Goal: Transaction & Acquisition: Purchase product/service

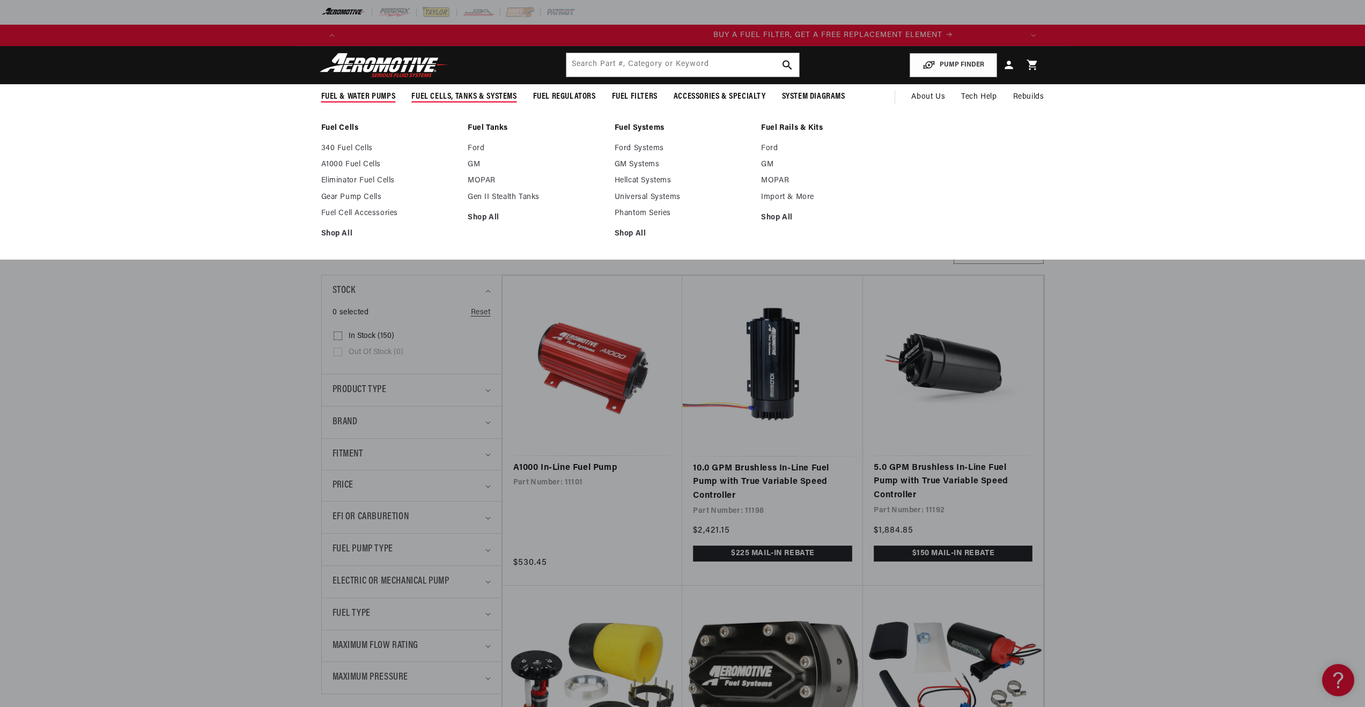
scroll to position [0, 680]
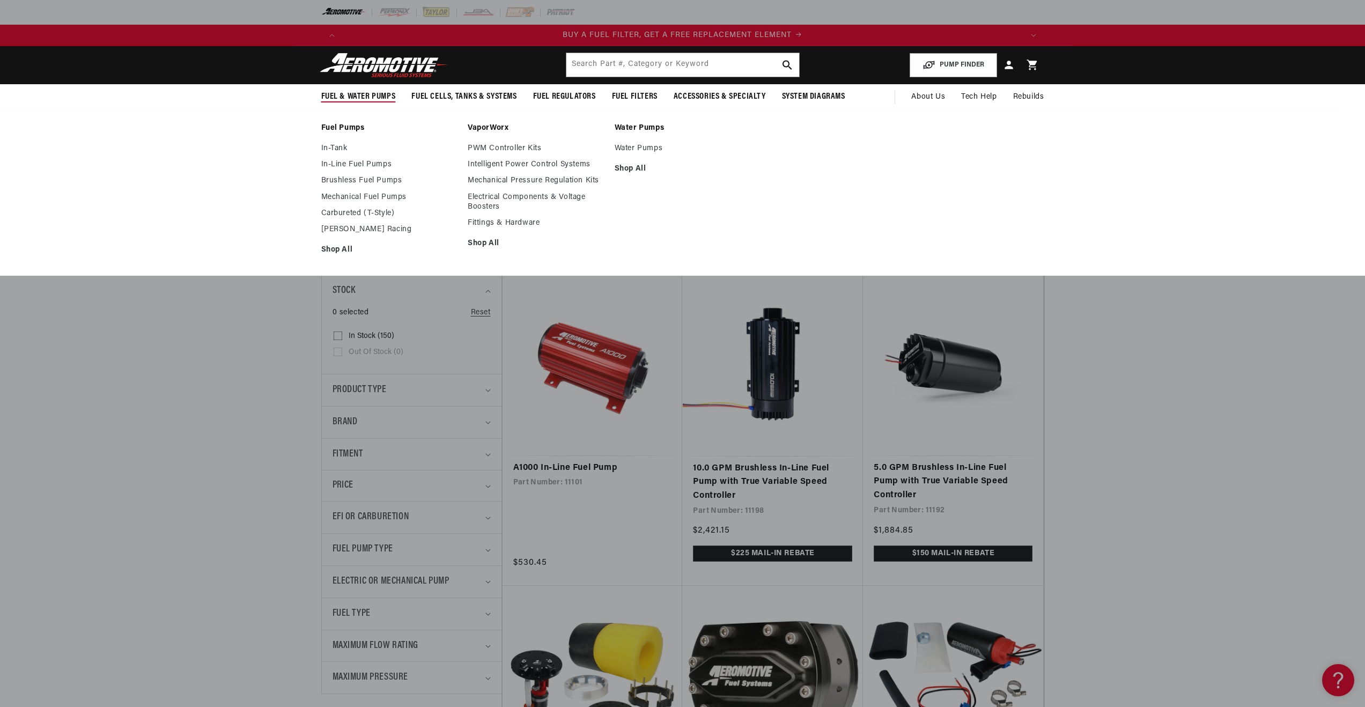
click at [345, 256] on li "Fuel Pumps In-Tank In-Line Fuel Pumps Brushless Fuel Pumps" at bounding box center [389, 192] width 136 height 138
click at [343, 249] on link "Shop All" at bounding box center [389, 250] width 136 height 10
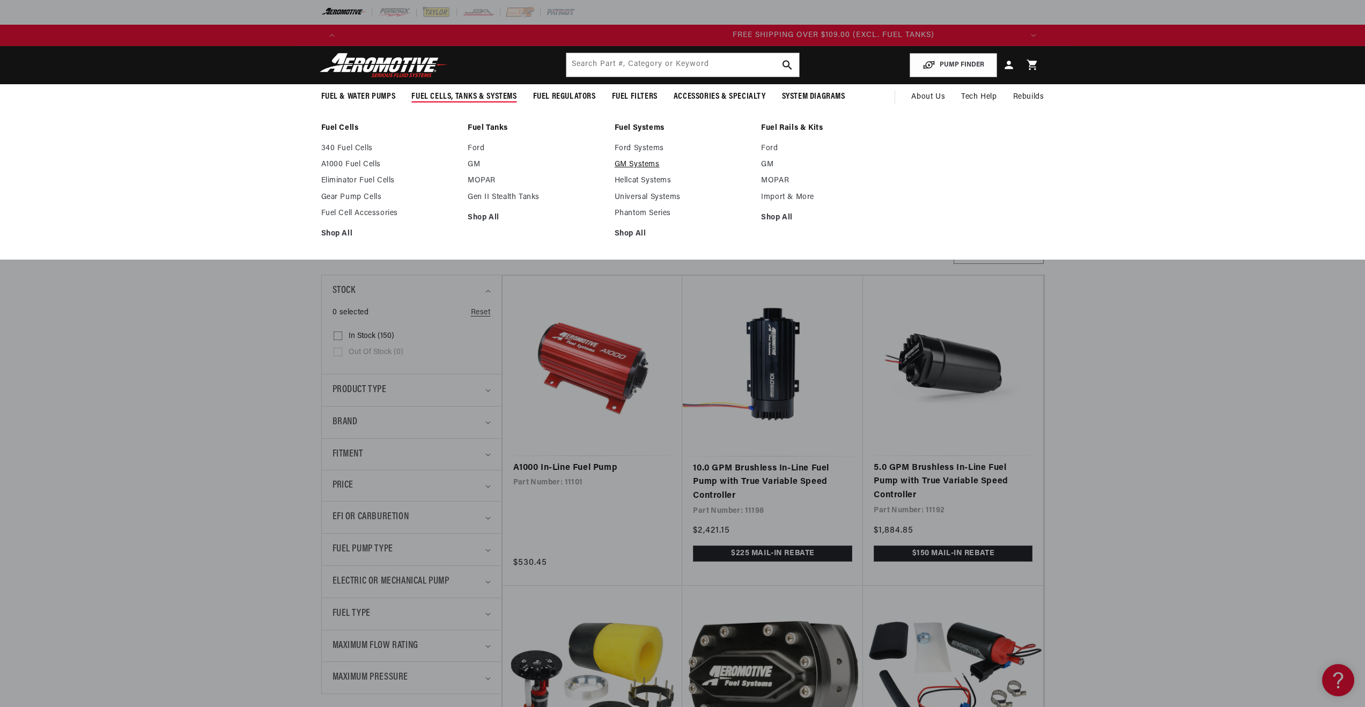
scroll to position [0, 2040]
click at [617, 163] on link "GM Systems" at bounding box center [683, 165] width 136 height 10
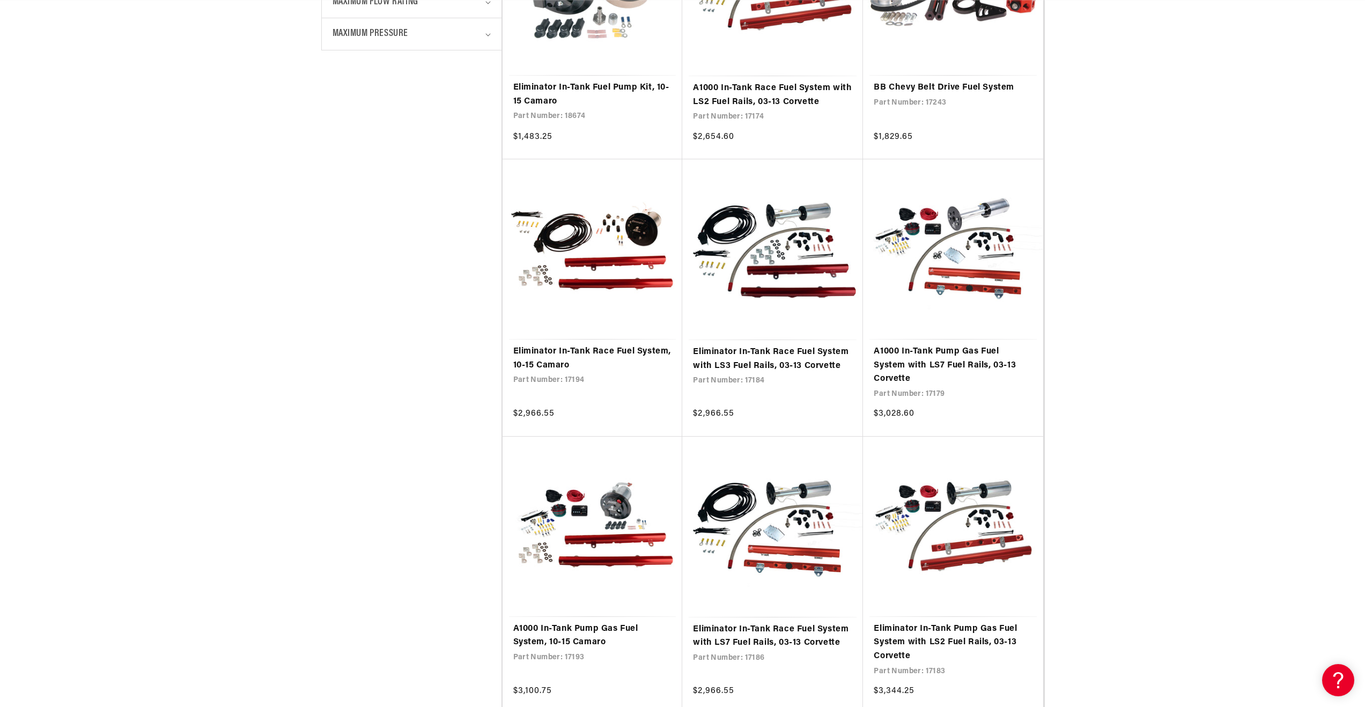
scroll to position [0, 1360]
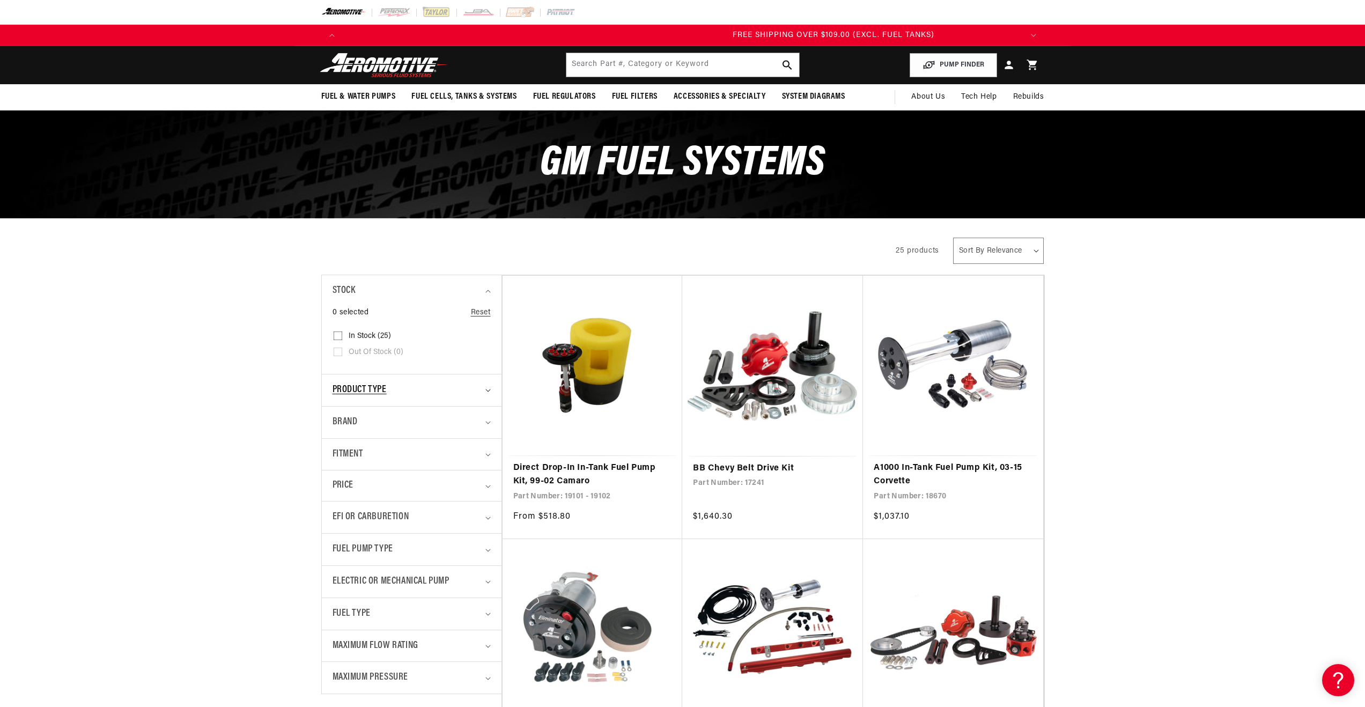
click at [474, 398] on summary "Product type" at bounding box center [412, 390] width 158 height 32
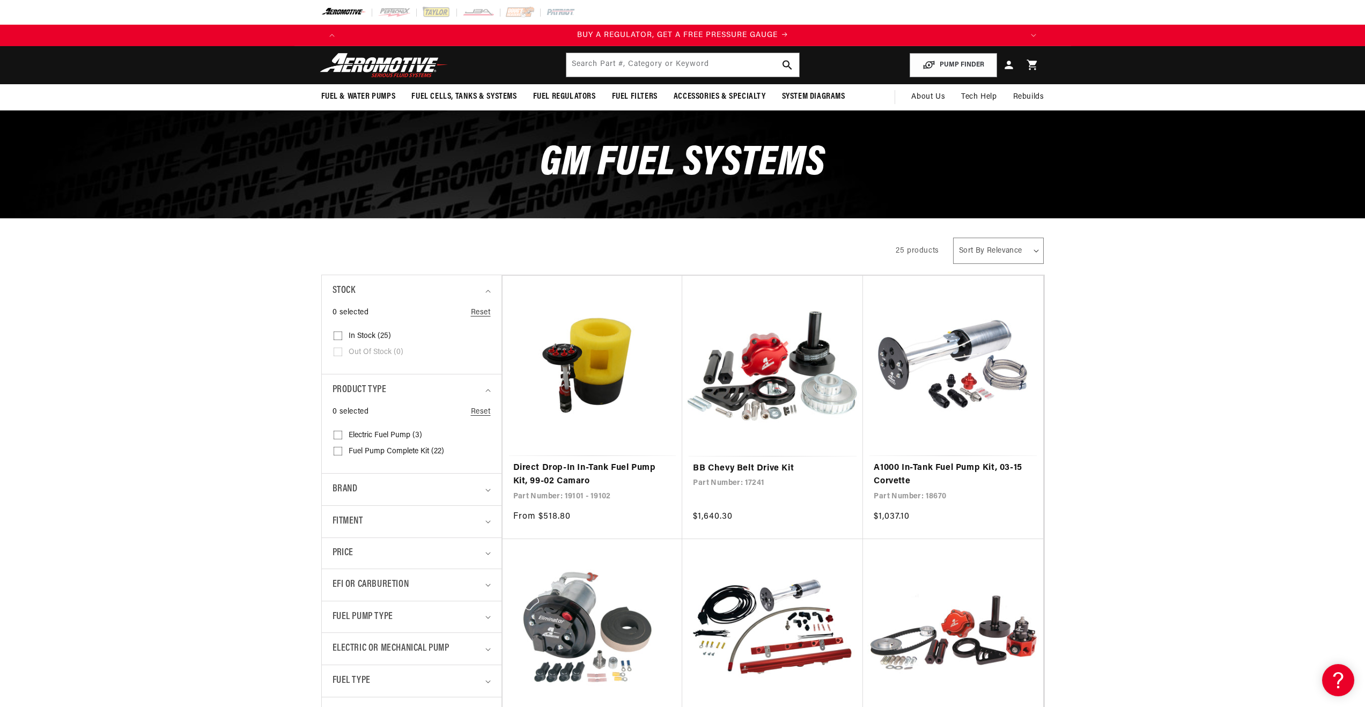
click at [404, 73] on img at bounding box center [384, 65] width 134 height 25
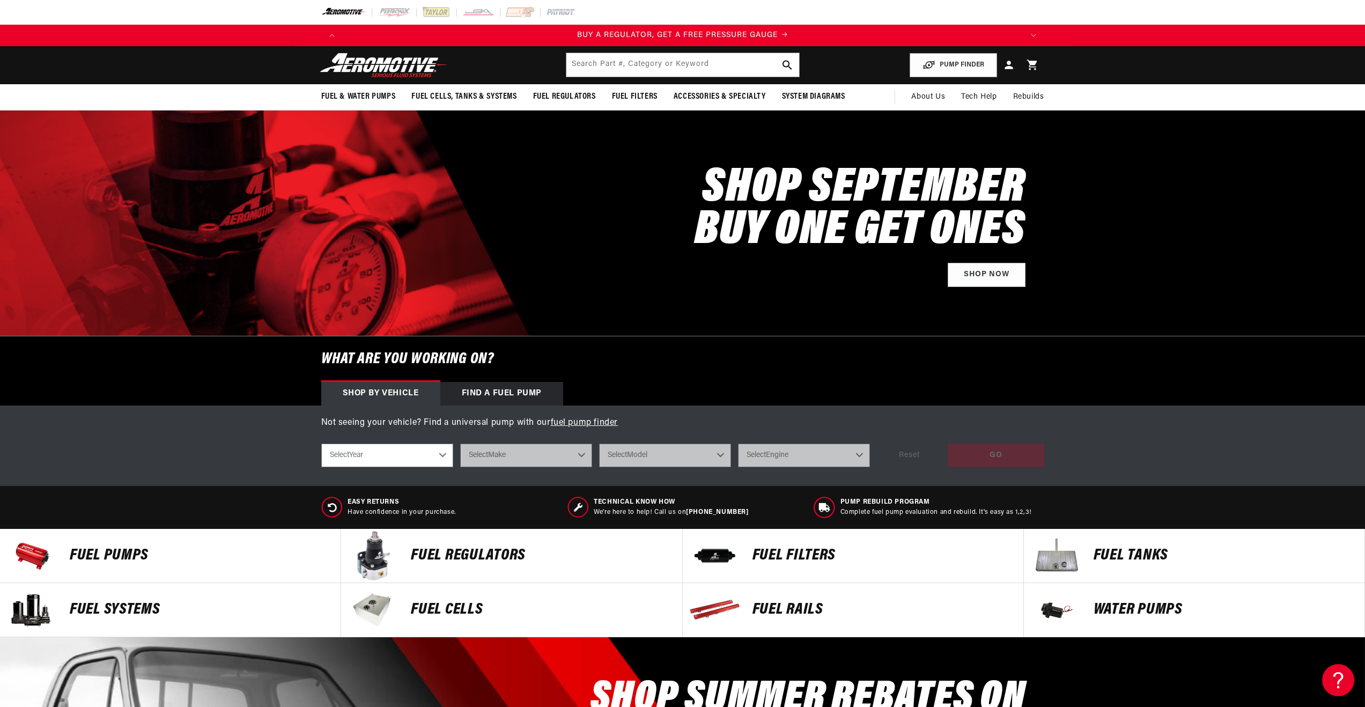
click at [405, 455] on select "Select Year 2023 2022 2021 2020 2019 2018 2017 2016 2015 2014 2013 2012 2011 20…" at bounding box center [387, 456] width 132 height 24
select select "2018"
click at [321, 444] on select "Select Year 2023 2022 2021 2020 2019 2018 2017 2016 2015 2014 2013 2012 2011 20…" at bounding box center [387, 456] width 132 height 24
select select "2018"
click at [507, 456] on select "Select Make Cadillac Chevrolet Dodge Ford GMC Subaru Yamaha" at bounding box center [526, 456] width 132 height 24
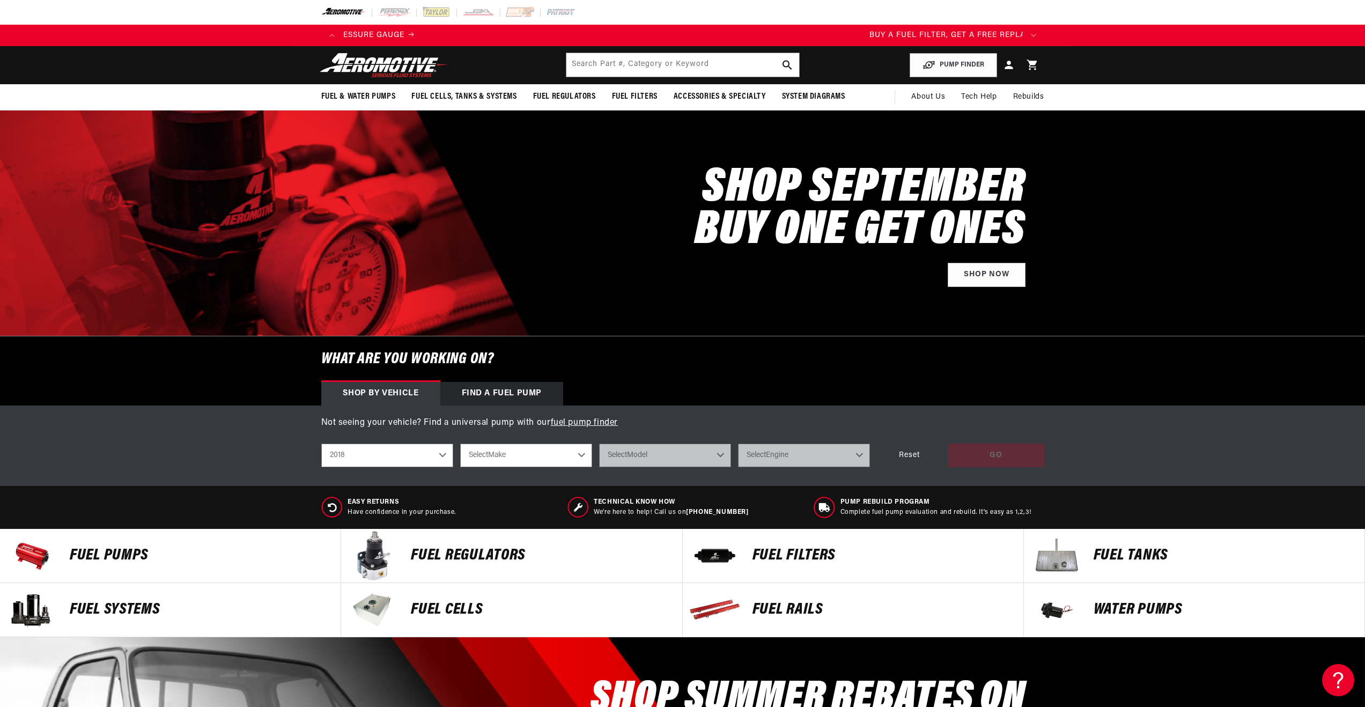
select select "Chevrolet"
click at [460, 444] on select "Select Make Cadillac Chevrolet Dodge Ford GMC Subaru Yamaha" at bounding box center [526, 456] width 132 height 24
select select "Chevrolet"
click at [654, 458] on select "Select Model Camaro Silverado 1500 Silverado 2500 HD" at bounding box center [665, 456] width 132 height 24
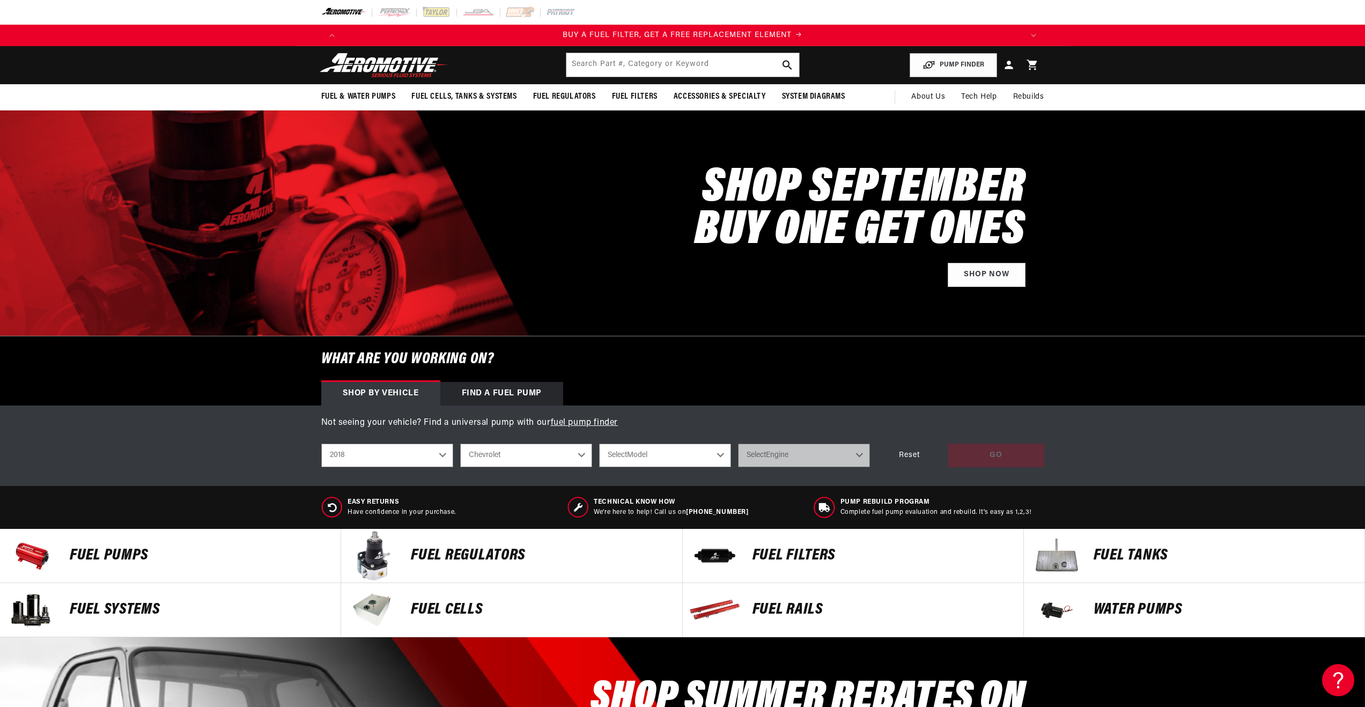
select select "Camaro"
click at [599, 444] on select "Select Model Camaro Silverado 1500 Silverado 2500 HD" at bounding box center [665, 456] width 132 height 24
select select "Camaro"
click at [799, 452] on select "Select Engine 2.0L 3.6L 6.2L" at bounding box center [804, 456] width 132 height 24
select select "6.2L"
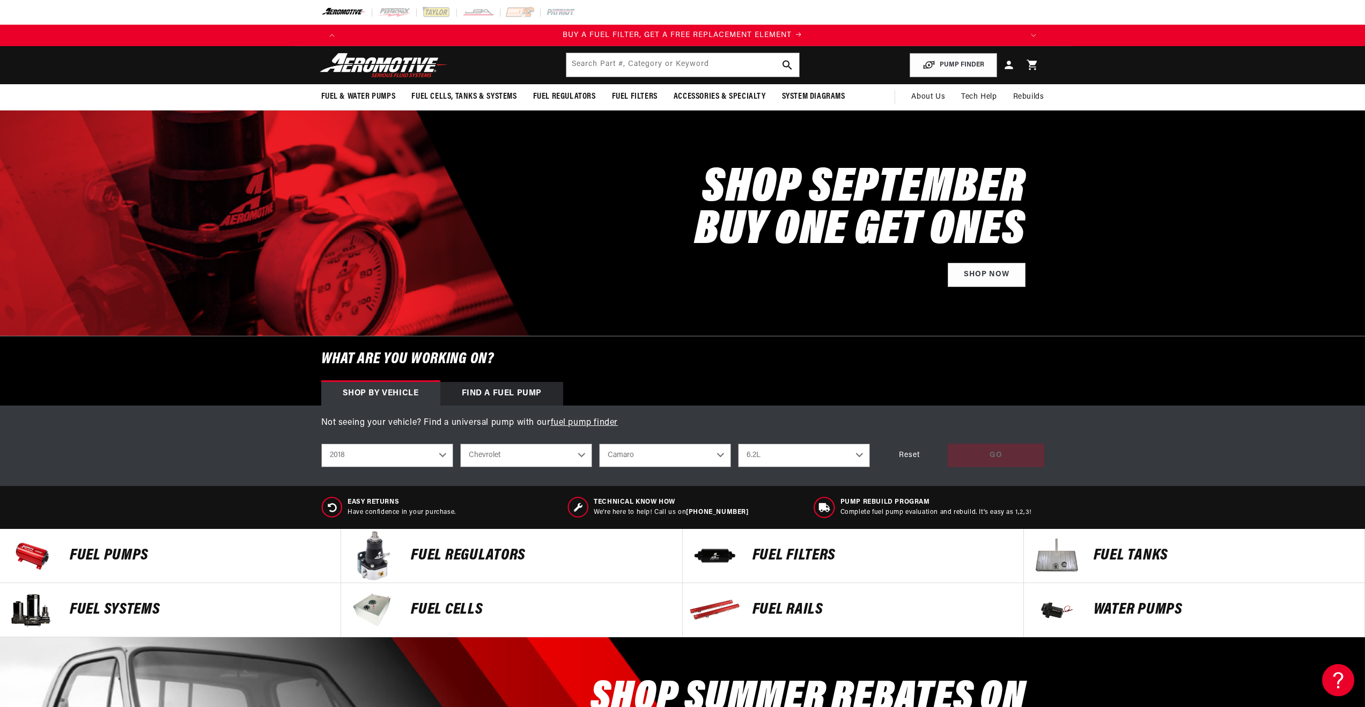
click at [738, 444] on select "Select Engine 2.0L 3.6L 6.2L" at bounding box center [804, 456] width 132 height 24
select select "6.2L"
click at [971, 455] on div "GO" at bounding box center [996, 456] width 97 height 24
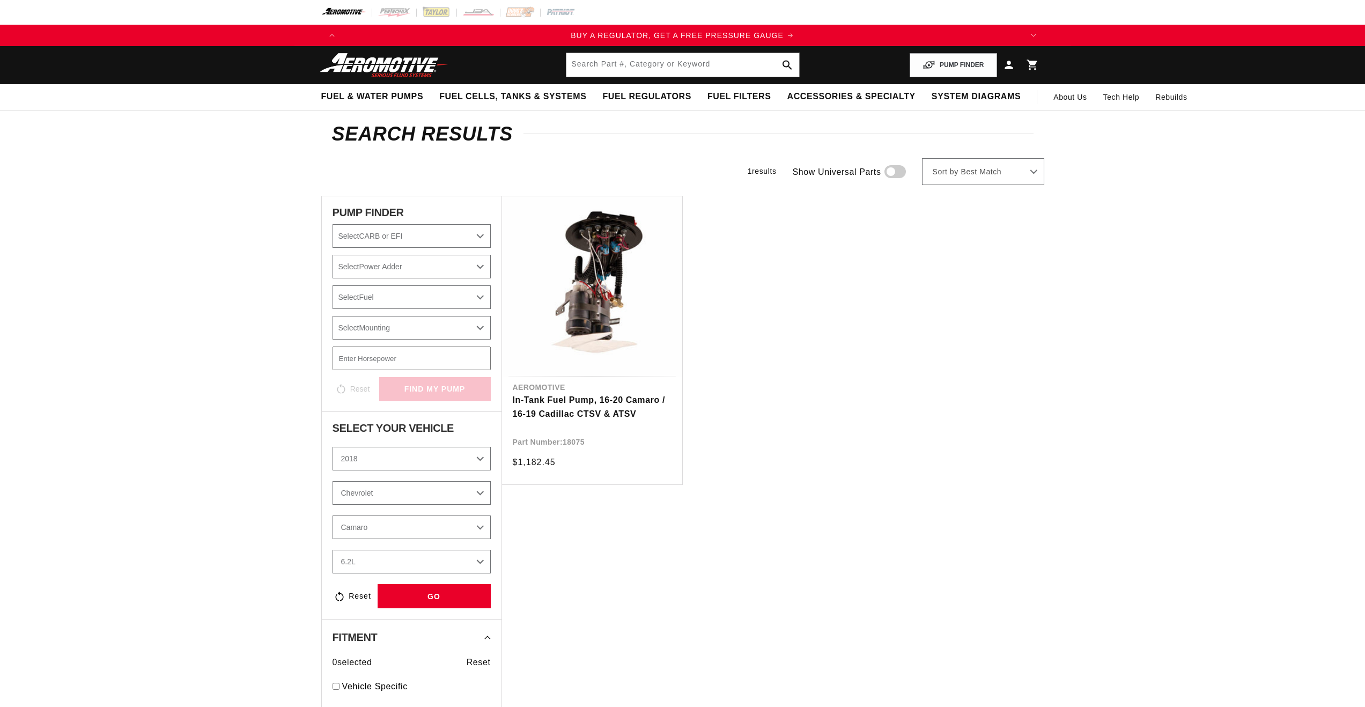
select select "2018"
select select "Chevrolet"
select select "6.2L"
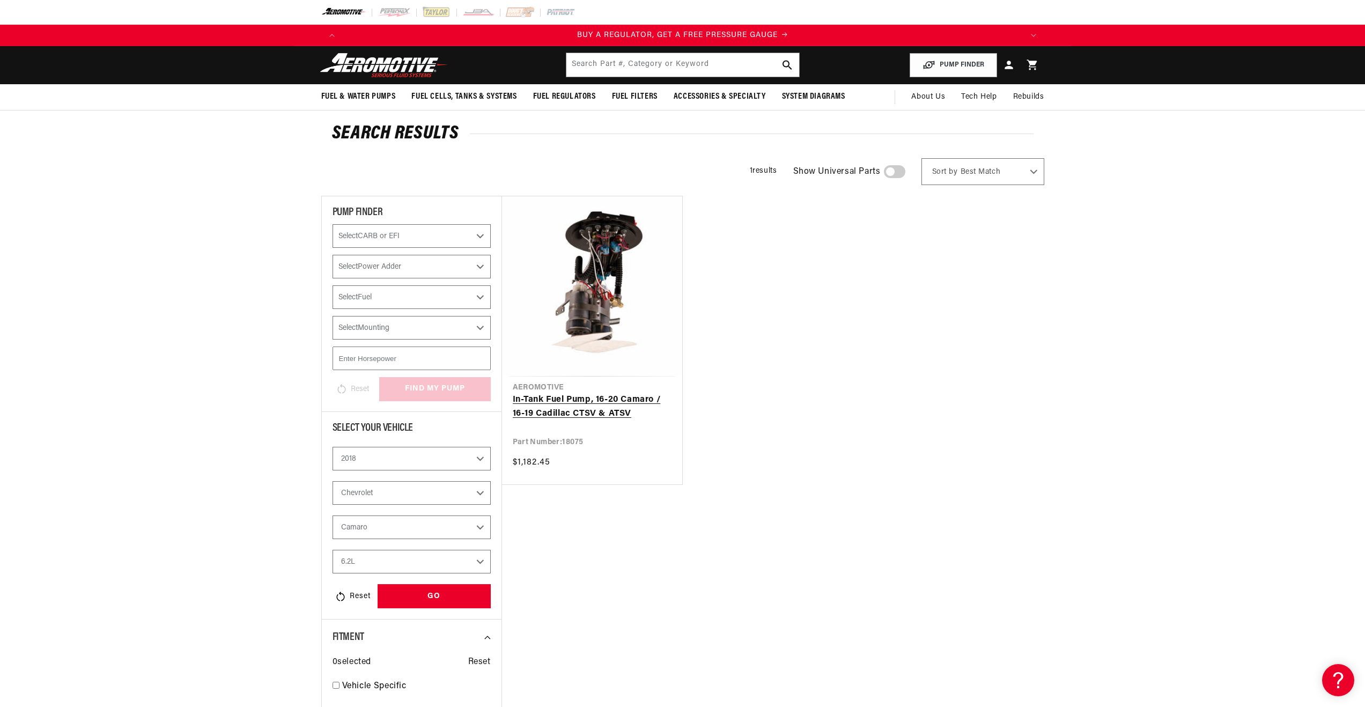
click at [604, 393] on link "In-Tank Fuel Pump, 16-20 Camaro / 16-19 Cadillac CTSV & ATSV" at bounding box center [592, 406] width 159 height 27
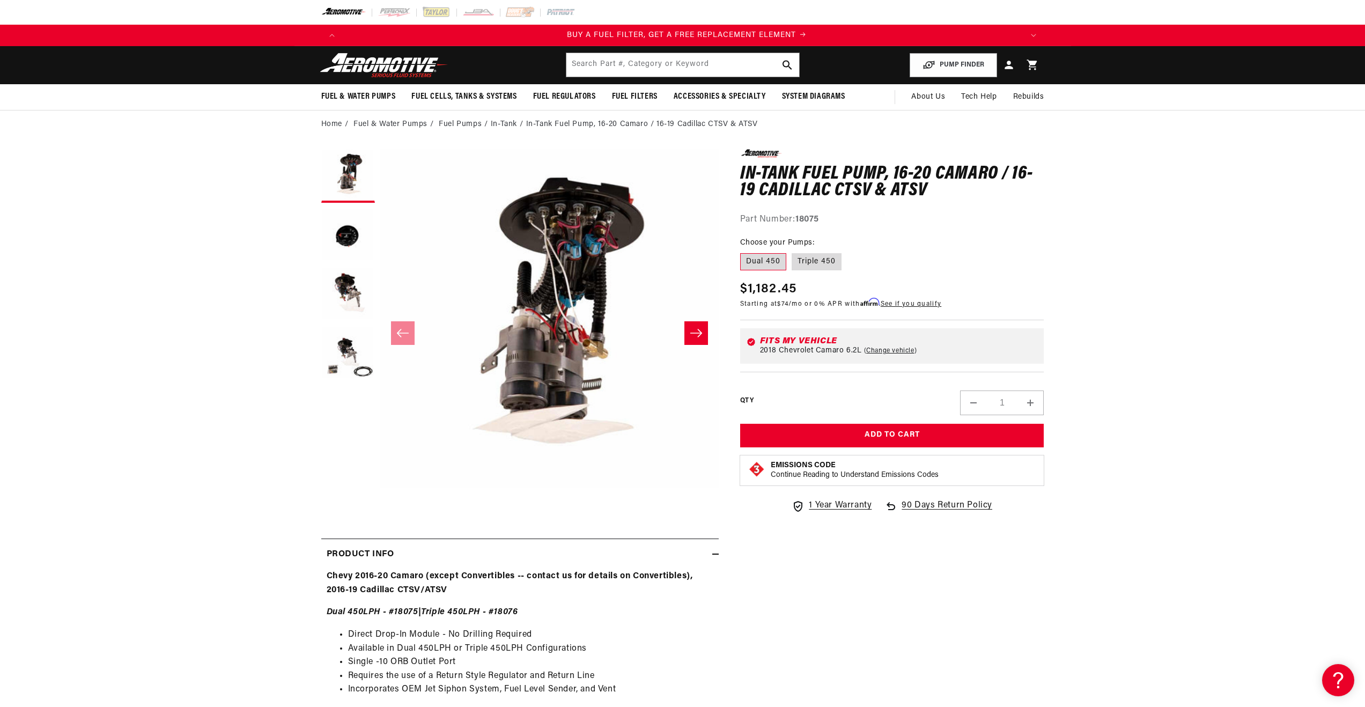
scroll to position [0, 680]
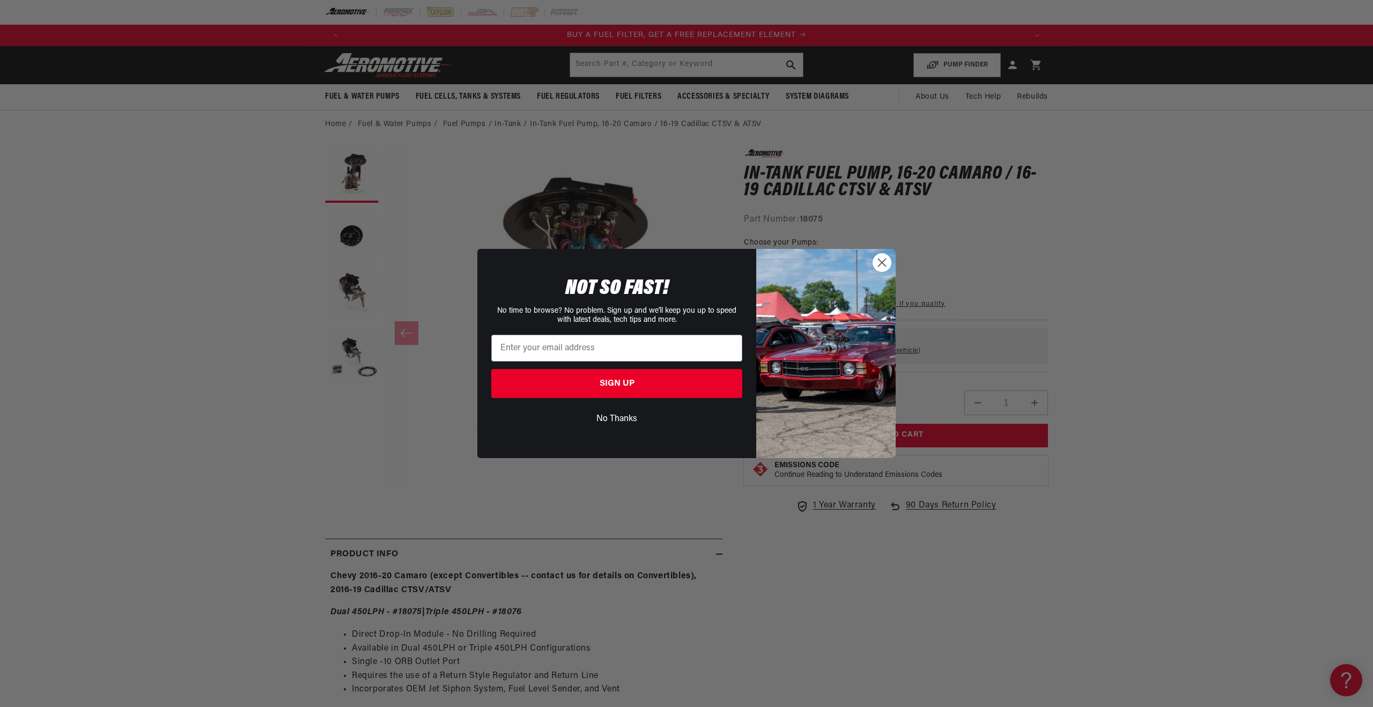
click at [511, 172] on div "Close dialog NOT SO FAST! No time to browse? No problem. Sign up and we'll keep…" at bounding box center [686, 353] width 1373 height 707
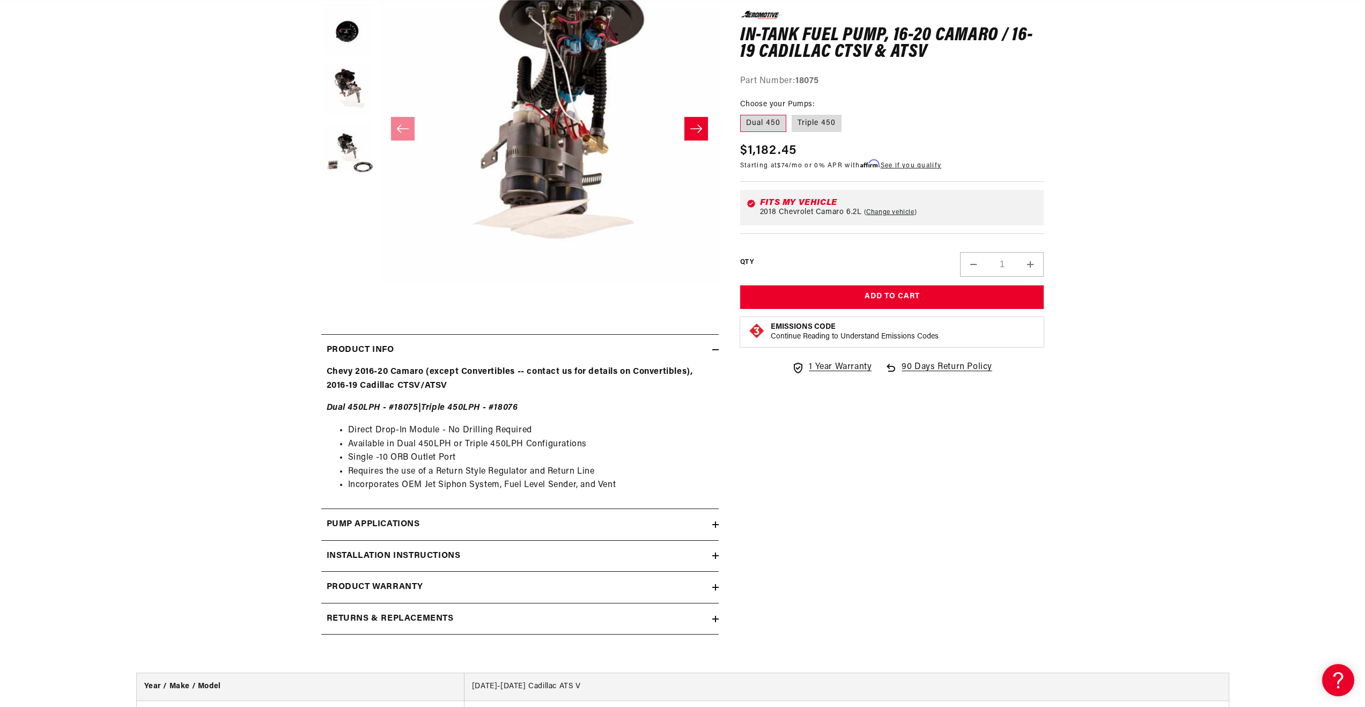
scroll to position [215, 0]
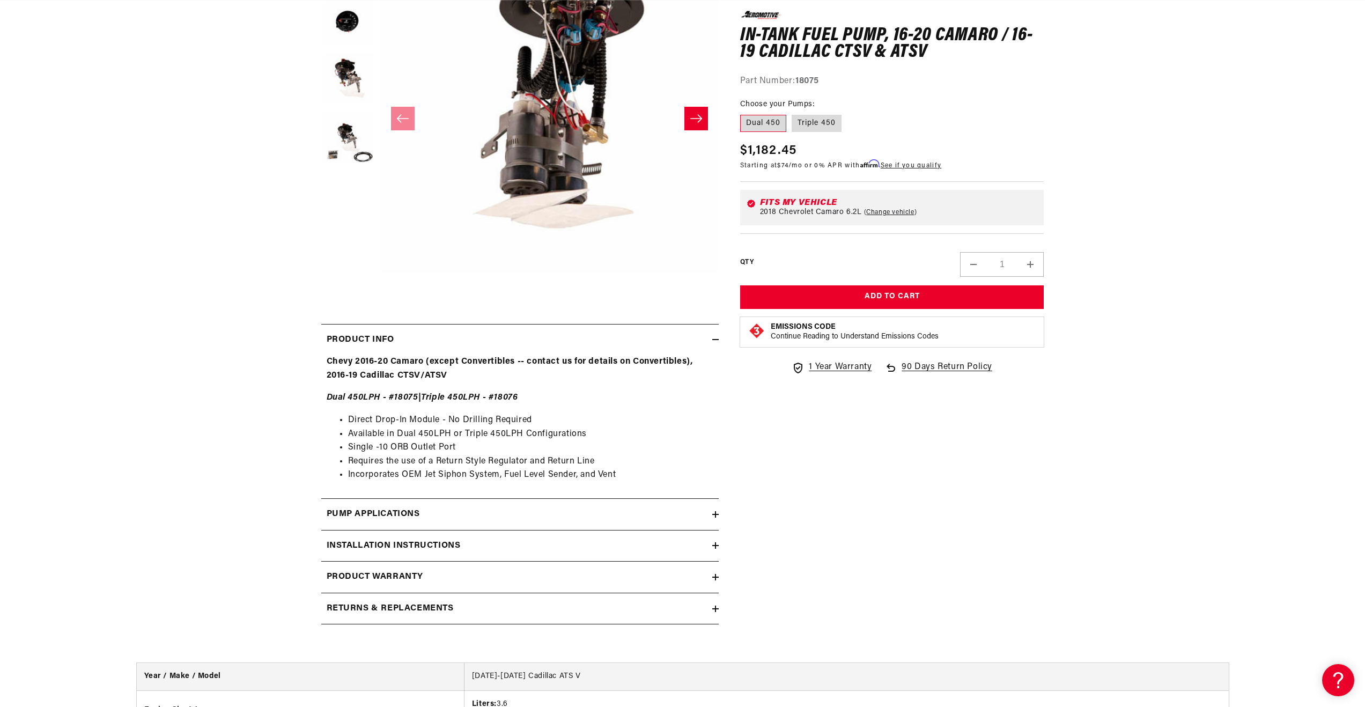
click at [629, 542] on div "Installation Instructions" at bounding box center [516, 546] width 391 height 14
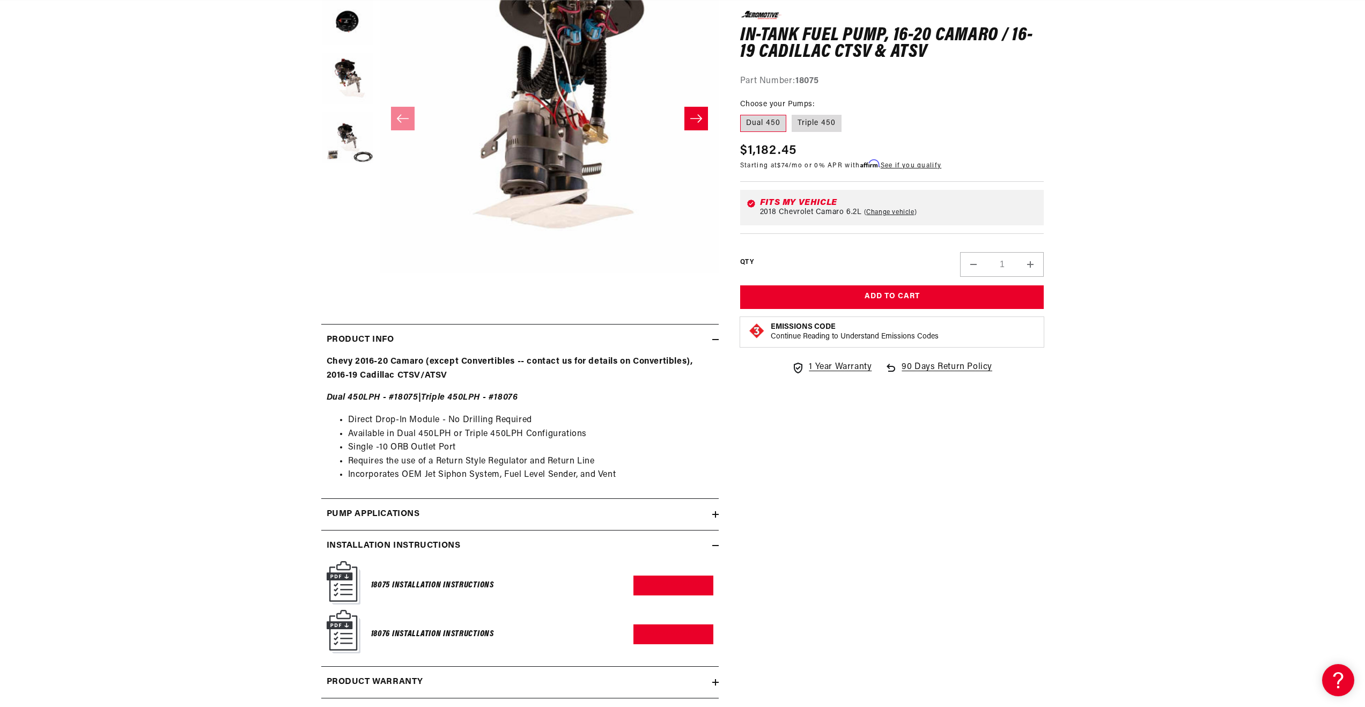
scroll to position [0, 680]
click at [669, 582] on link "Download PDF" at bounding box center [673, 586] width 80 height 20
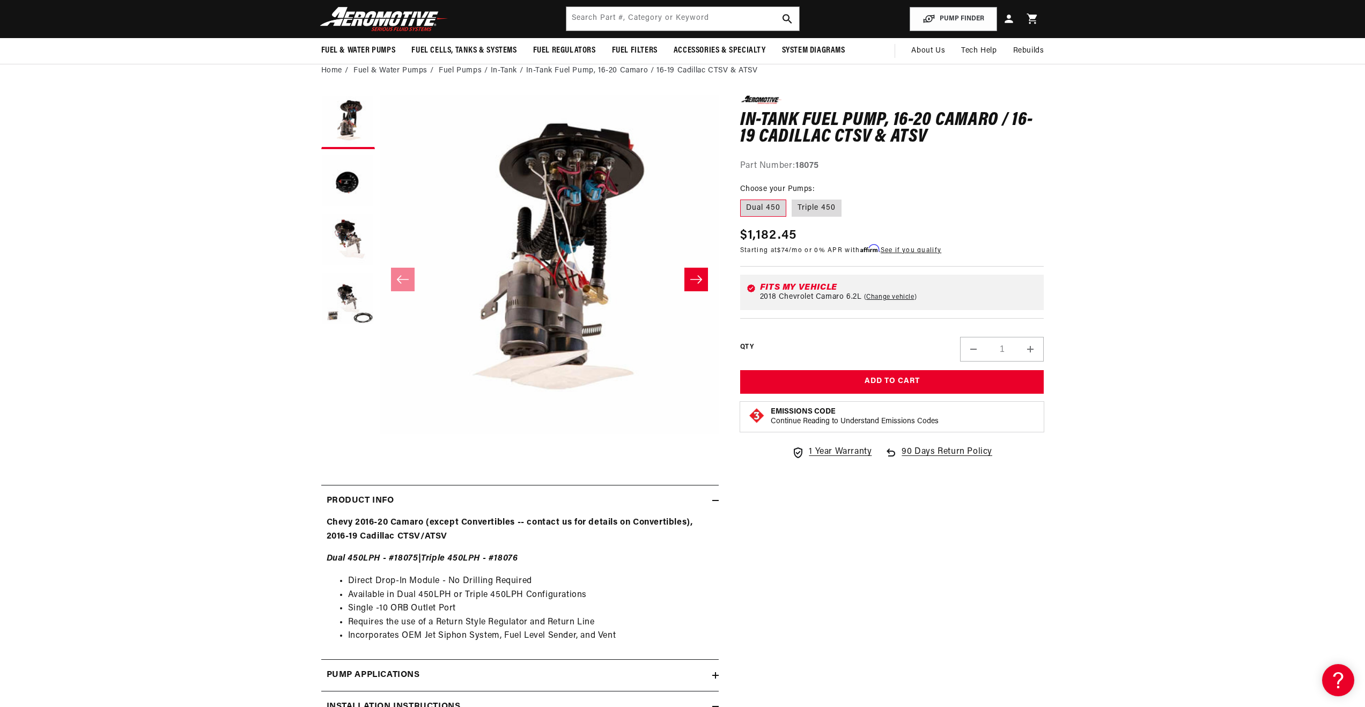
scroll to position [0, 2040]
click at [810, 213] on label "Triple 450" at bounding box center [817, 208] width 50 height 17
click at [792, 198] on input "Triple 450" at bounding box center [792, 197] width 1 height 1
radio input "true"
click at [784, 211] on label "Dual 450" at bounding box center [763, 208] width 46 height 17
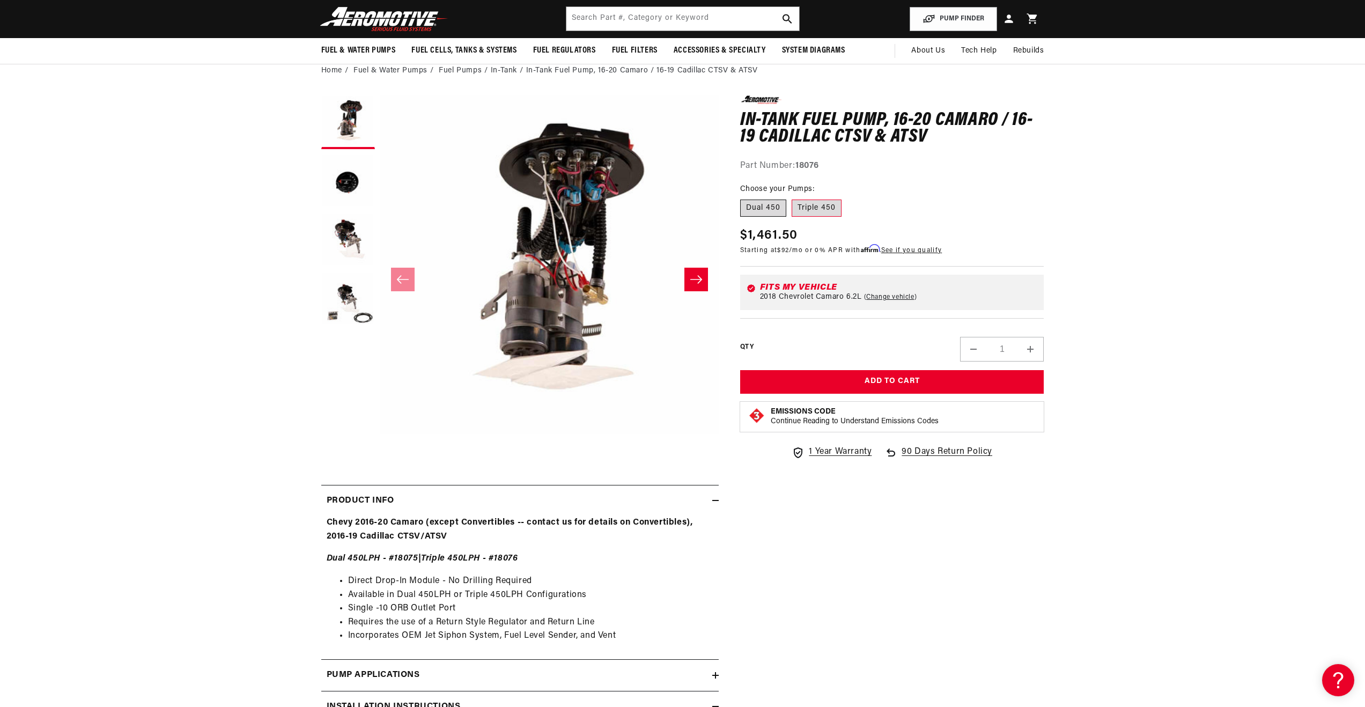
click at [743, 198] on input "Dual 450" at bounding box center [743, 197] width 1 height 1
radio input "true"
click at [834, 208] on label "Triple 450" at bounding box center [817, 208] width 50 height 17
click at [792, 198] on input "Triple 450" at bounding box center [792, 197] width 1 height 1
radio input "true"
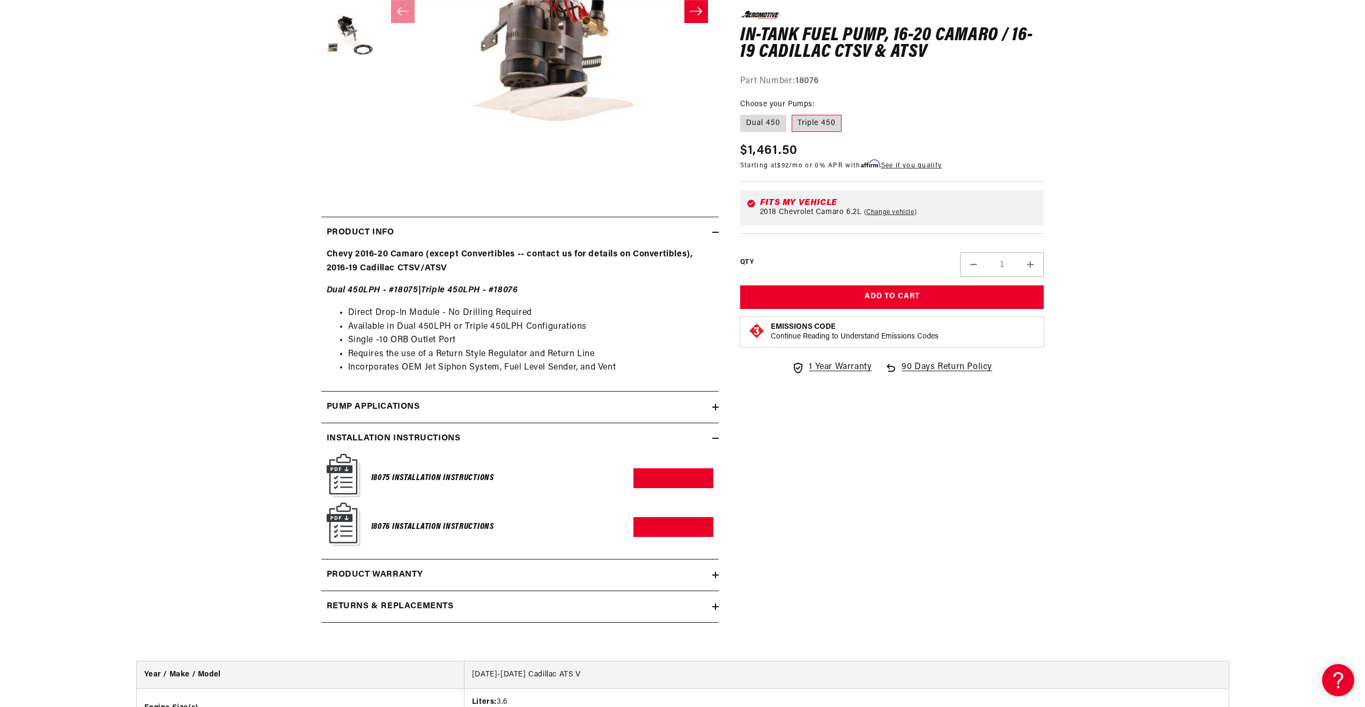
click at [388, 404] on h2 "Pump Applications" at bounding box center [373, 407] width 93 height 14
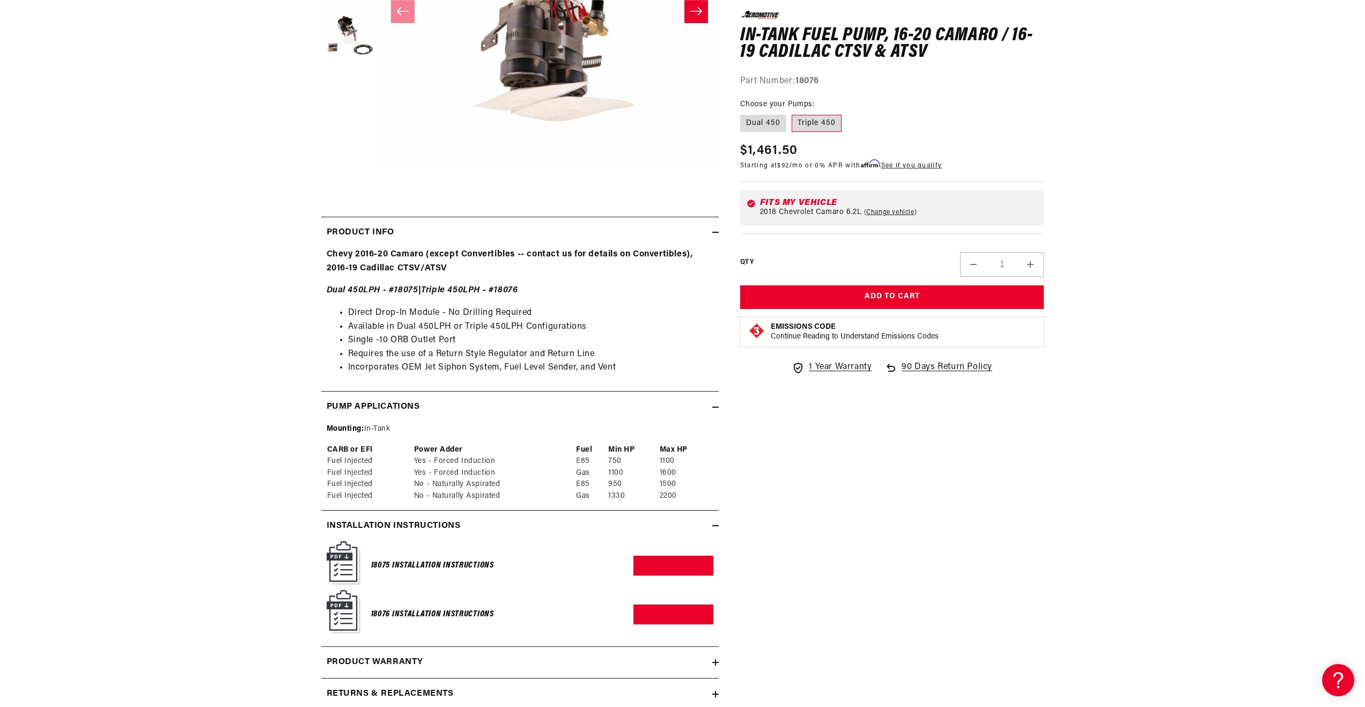
click at [388, 403] on h2 "Pump Applications" at bounding box center [373, 407] width 93 height 14
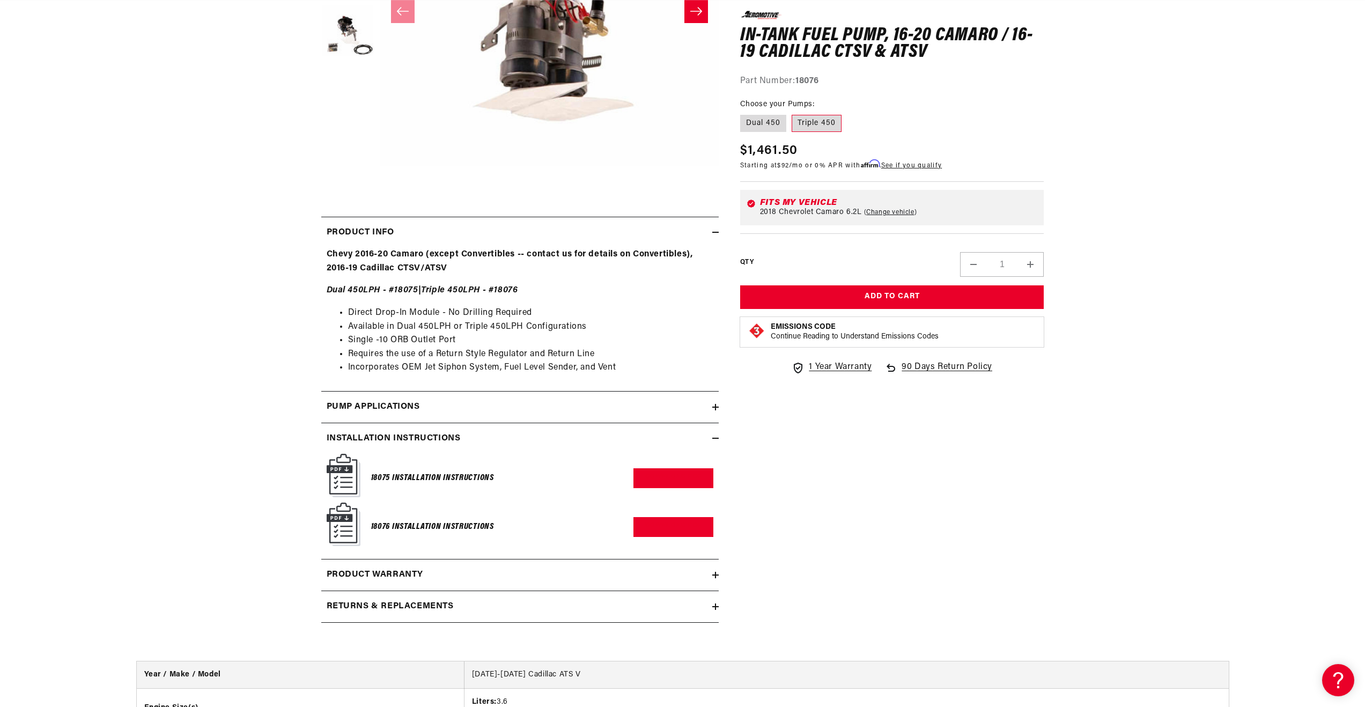
scroll to position [0, 680]
click at [654, 523] on link "Download PDF" at bounding box center [673, 527] width 80 height 20
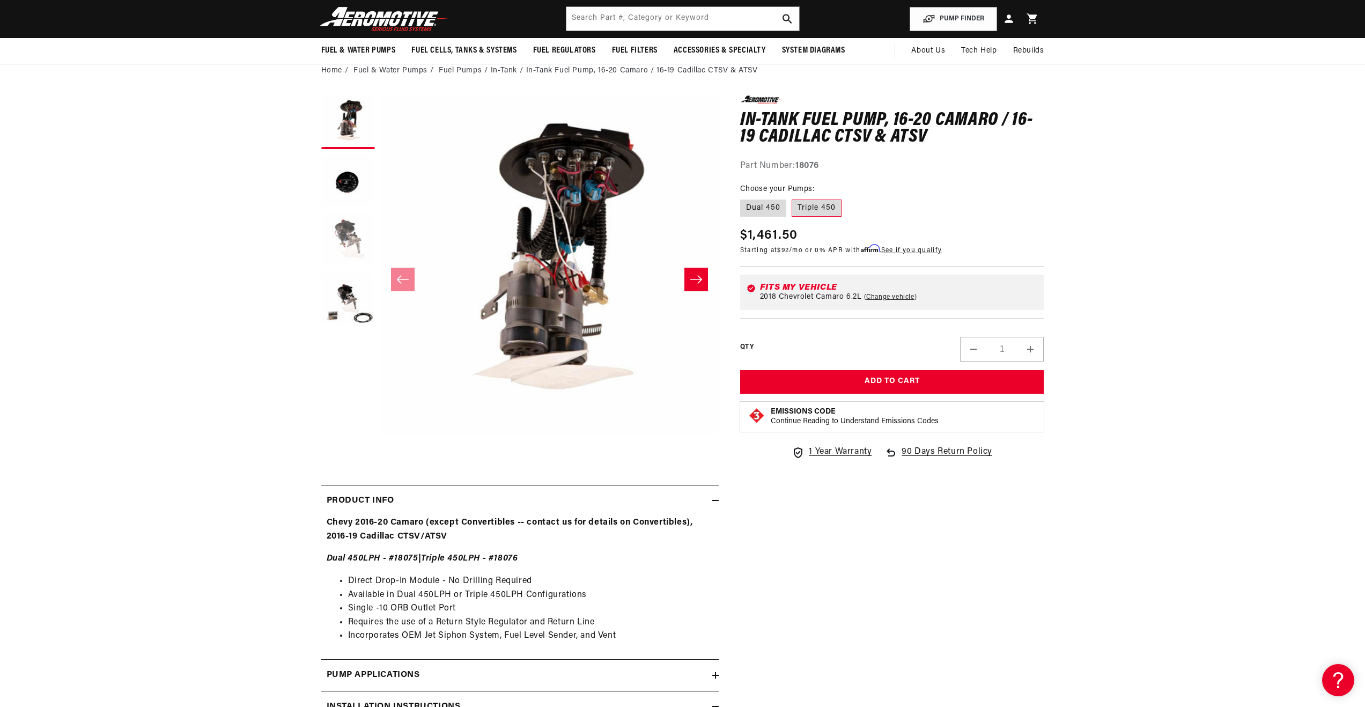
click at [346, 215] on button "Load image 3 in gallery view" at bounding box center [348, 240] width 54 height 54
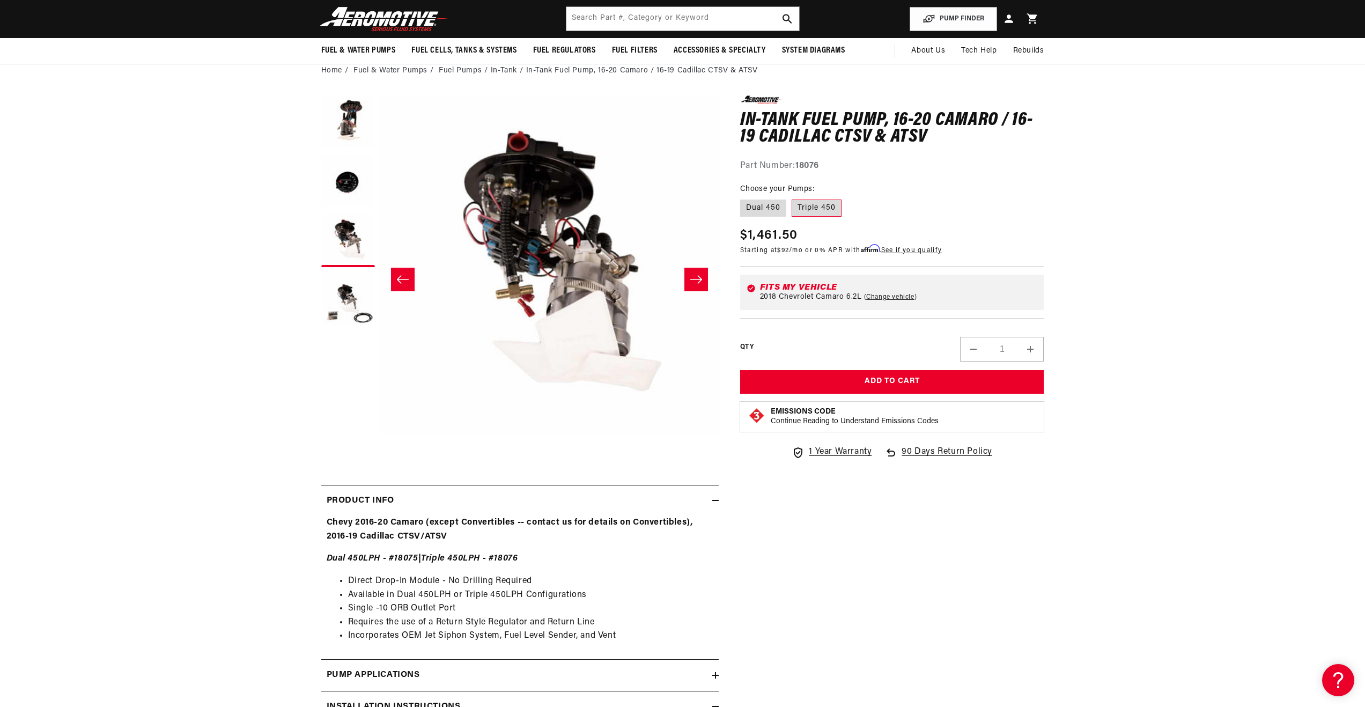
scroll to position [0, 1360]
